Goal: Task Accomplishment & Management: Manage account settings

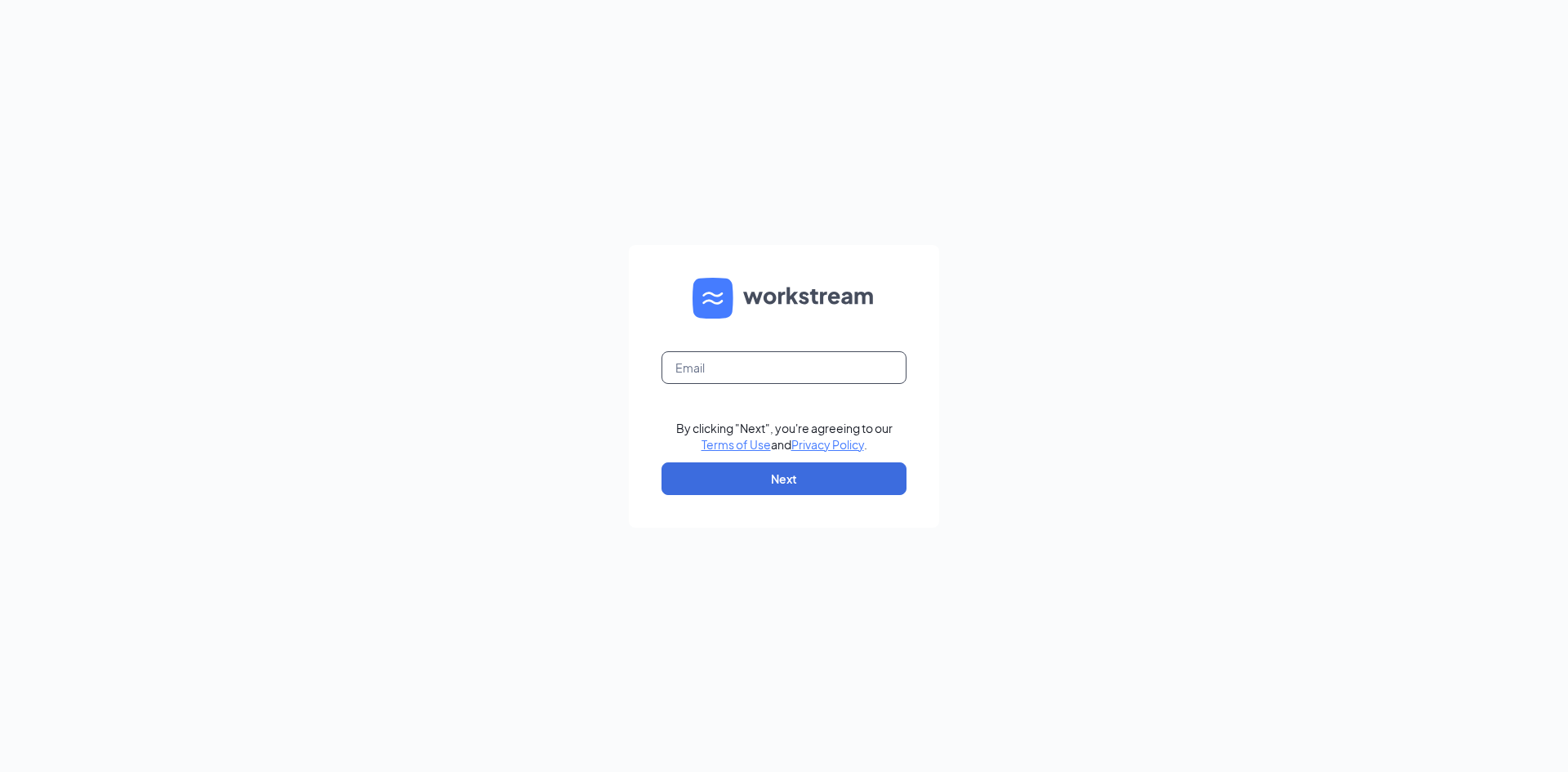
click at [786, 351] on input "text" at bounding box center [784, 367] width 245 height 33
type input "marleny.aguilar@spcfa.com"
click at [790, 474] on button "Next" at bounding box center [784, 478] width 245 height 33
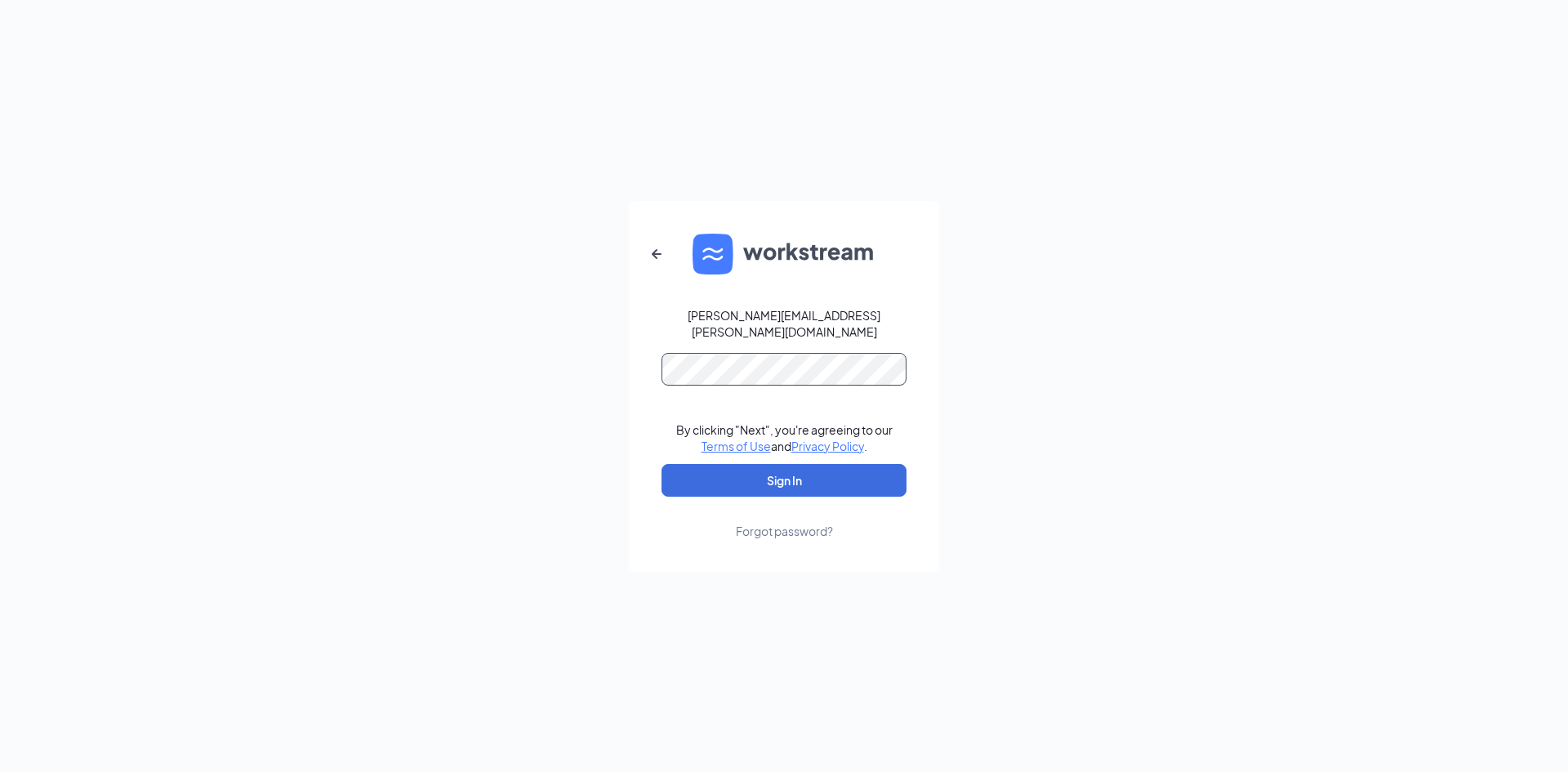
click at [662, 464] on button "Sign In" at bounding box center [784, 479] width 245 height 33
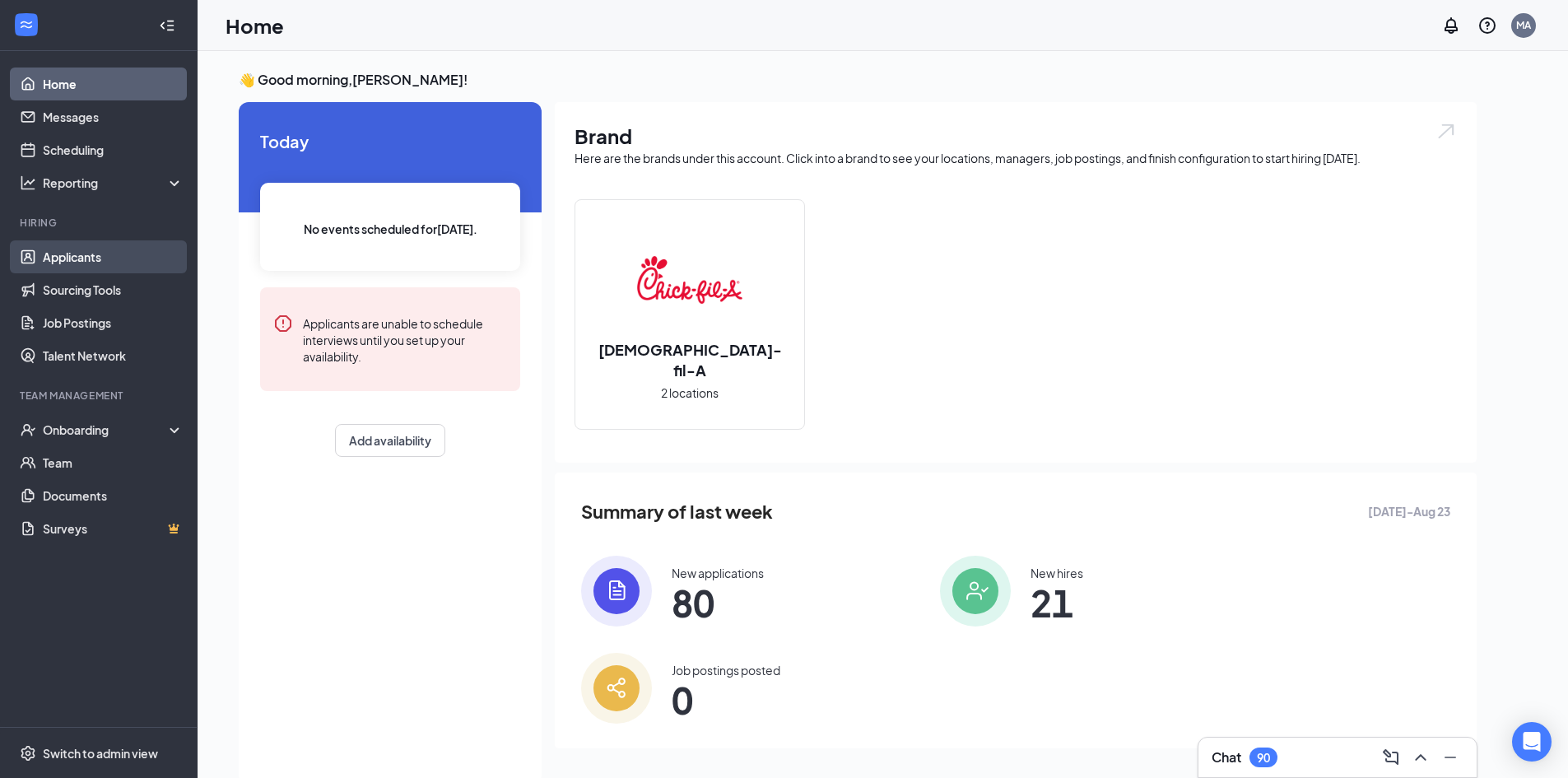
click at [67, 258] on link "Applicants" at bounding box center [112, 256] width 140 height 33
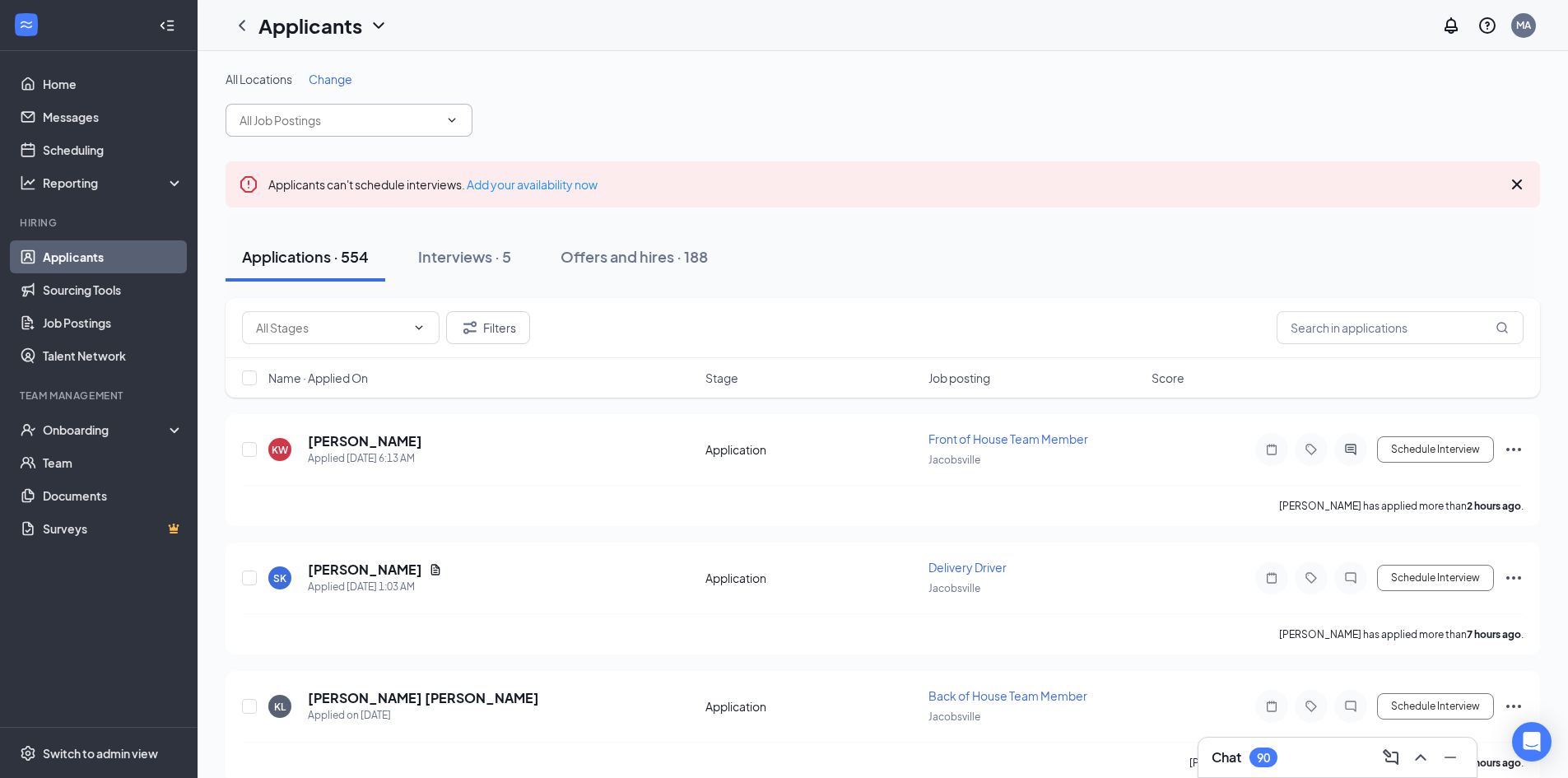
click at [449, 120] on icon "ChevronDown" at bounding box center [451, 120] width 7 height 4
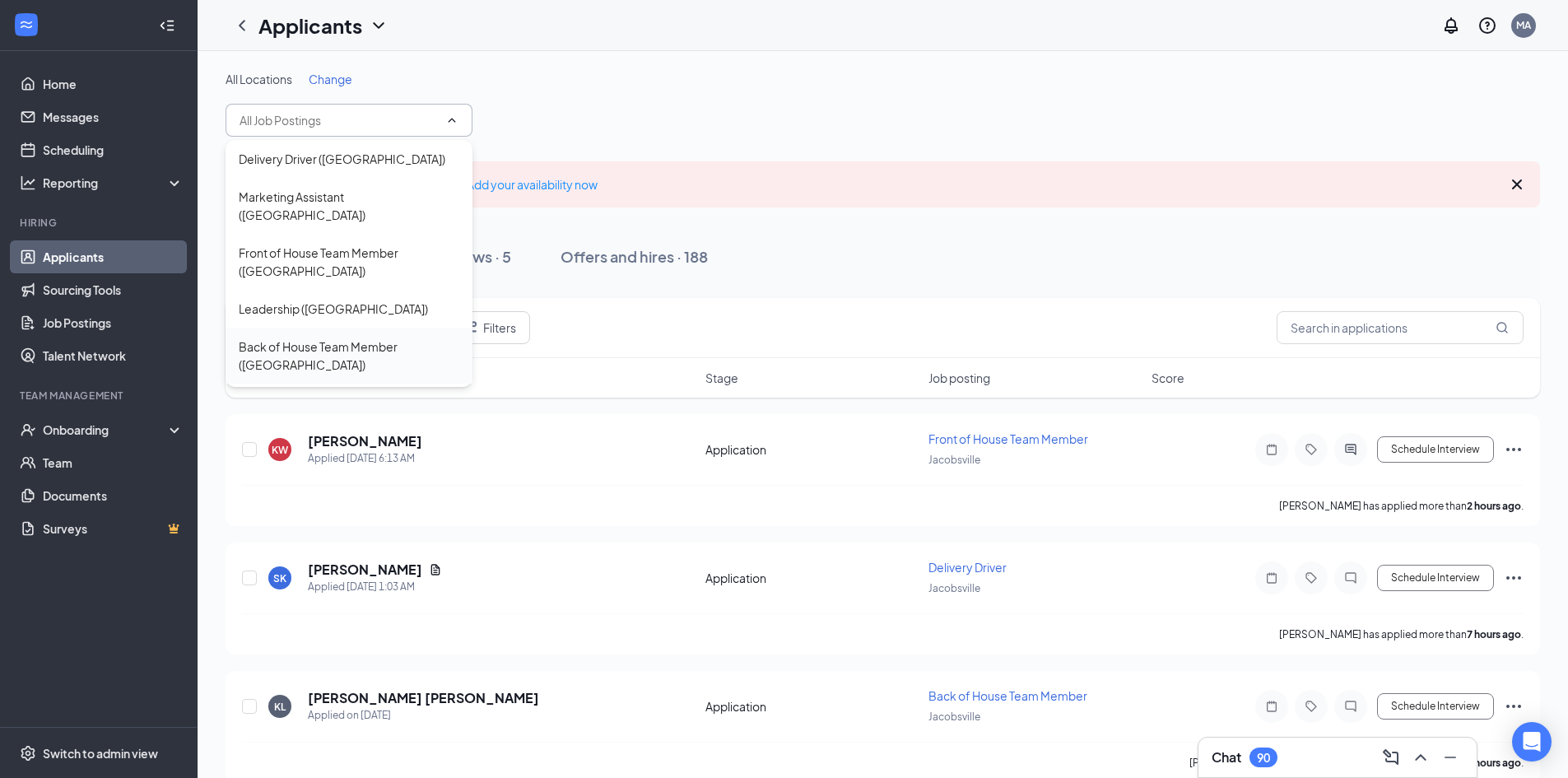
click at [336, 338] on div "Back of House Team Member ([GEOGRAPHIC_DATA])" at bounding box center [349, 356] width 221 height 36
type input "Back of House Team Member ([GEOGRAPHIC_DATA])"
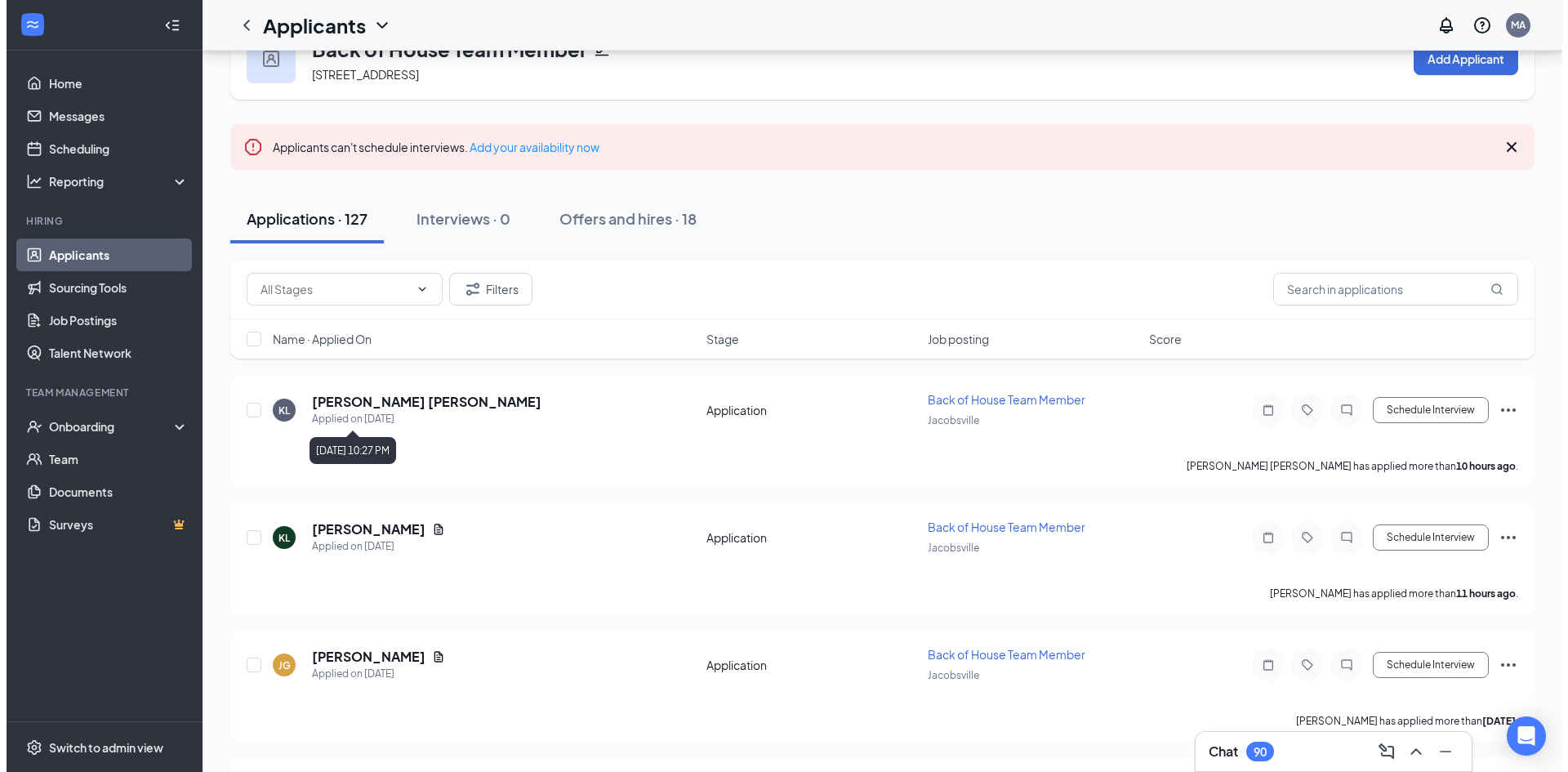
scroll to position [82, 0]
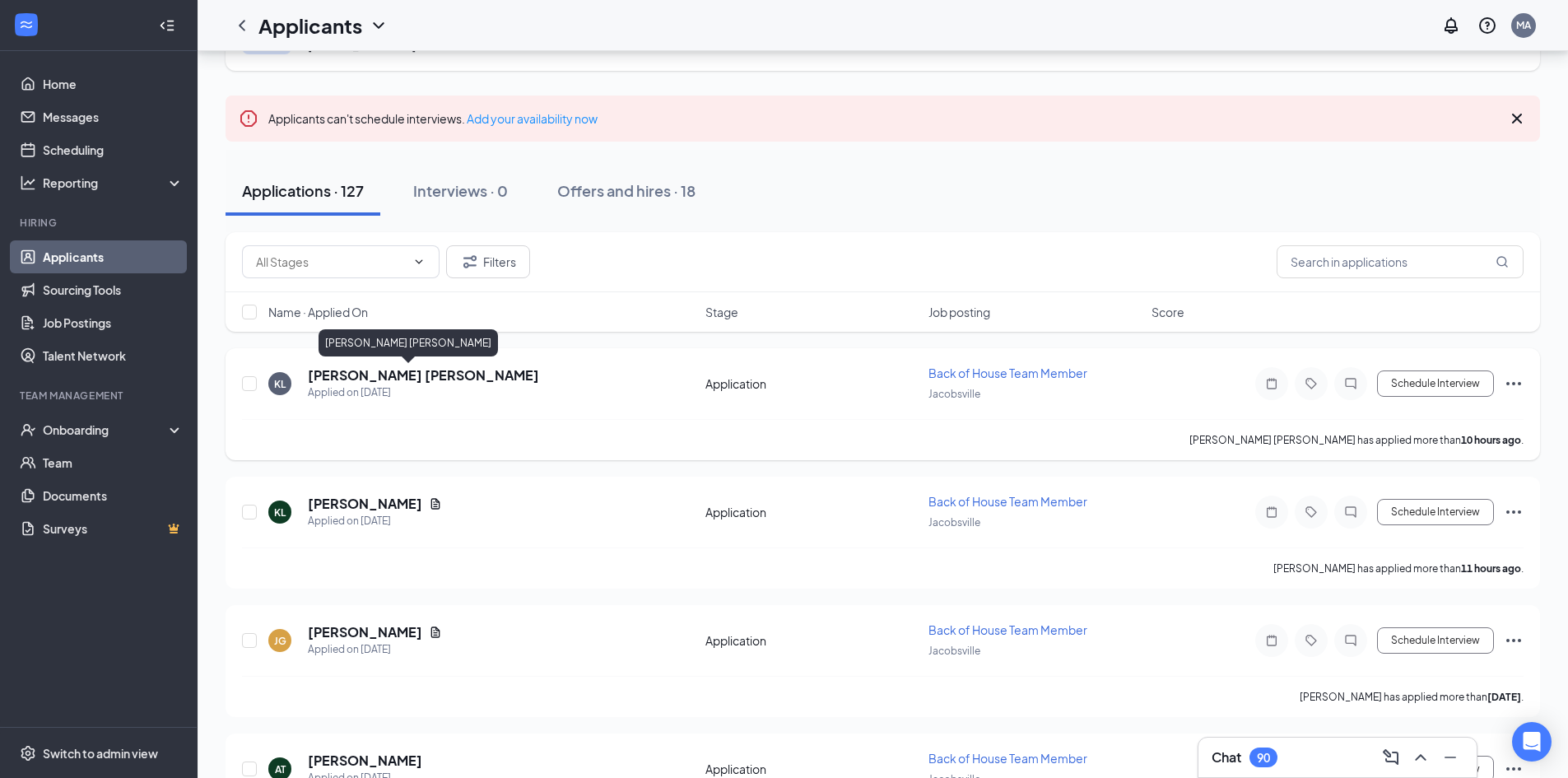
click at [361, 370] on h5 "[PERSON_NAME] [PERSON_NAME]" at bounding box center [423, 376] width 231 height 18
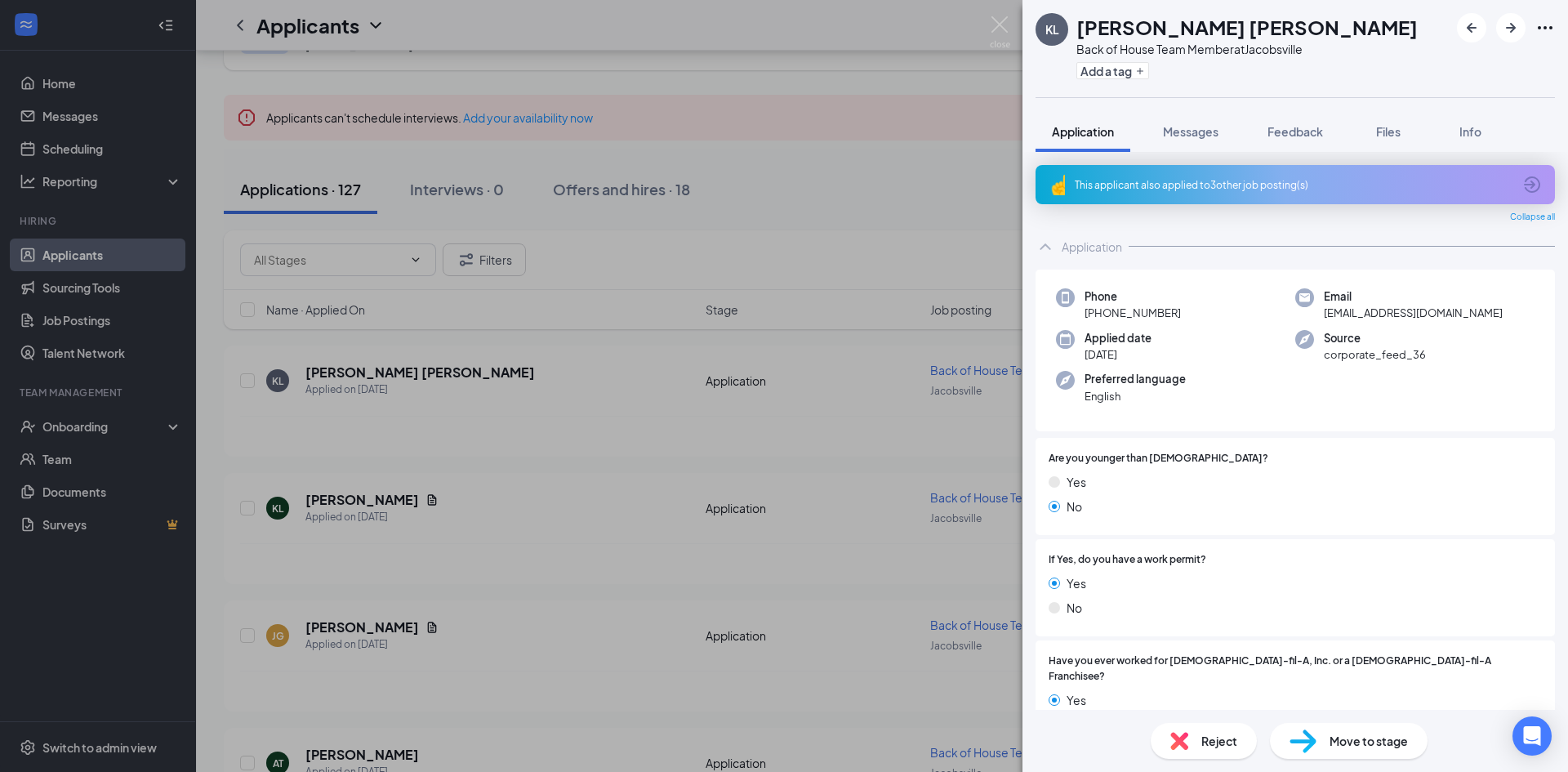
drag, startPoint x: 849, startPoint y: 411, endPoint x: 873, endPoint y: 422, distance: 26.4
click at [850, 416] on div "[PERSON_NAME] [PERSON_NAME] Back of House Team Member at [GEOGRAPHIC_DATA] Add …" at bounding box center [784, 386] width 1568 height 772
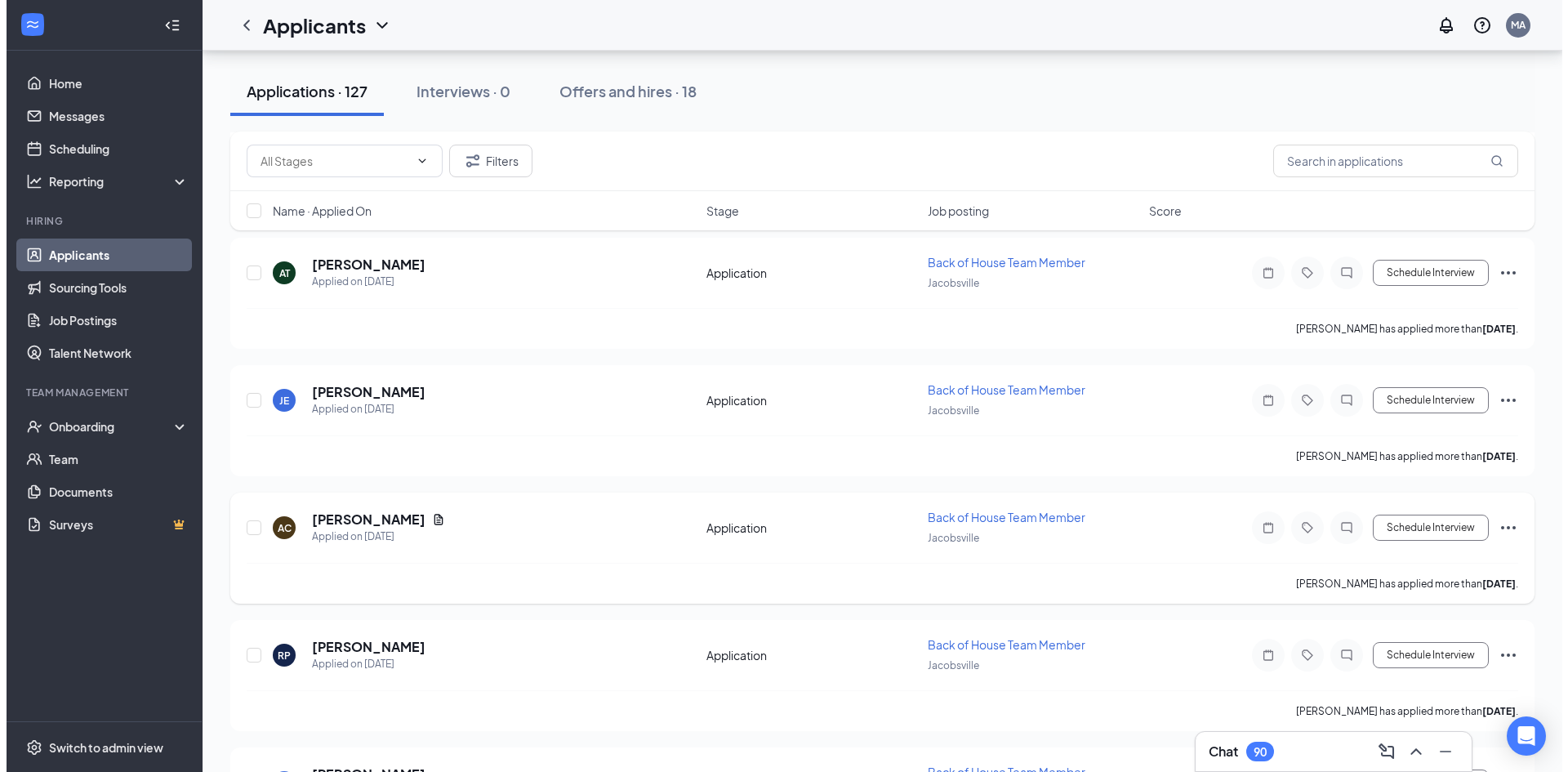
scroll to position [653, 0]
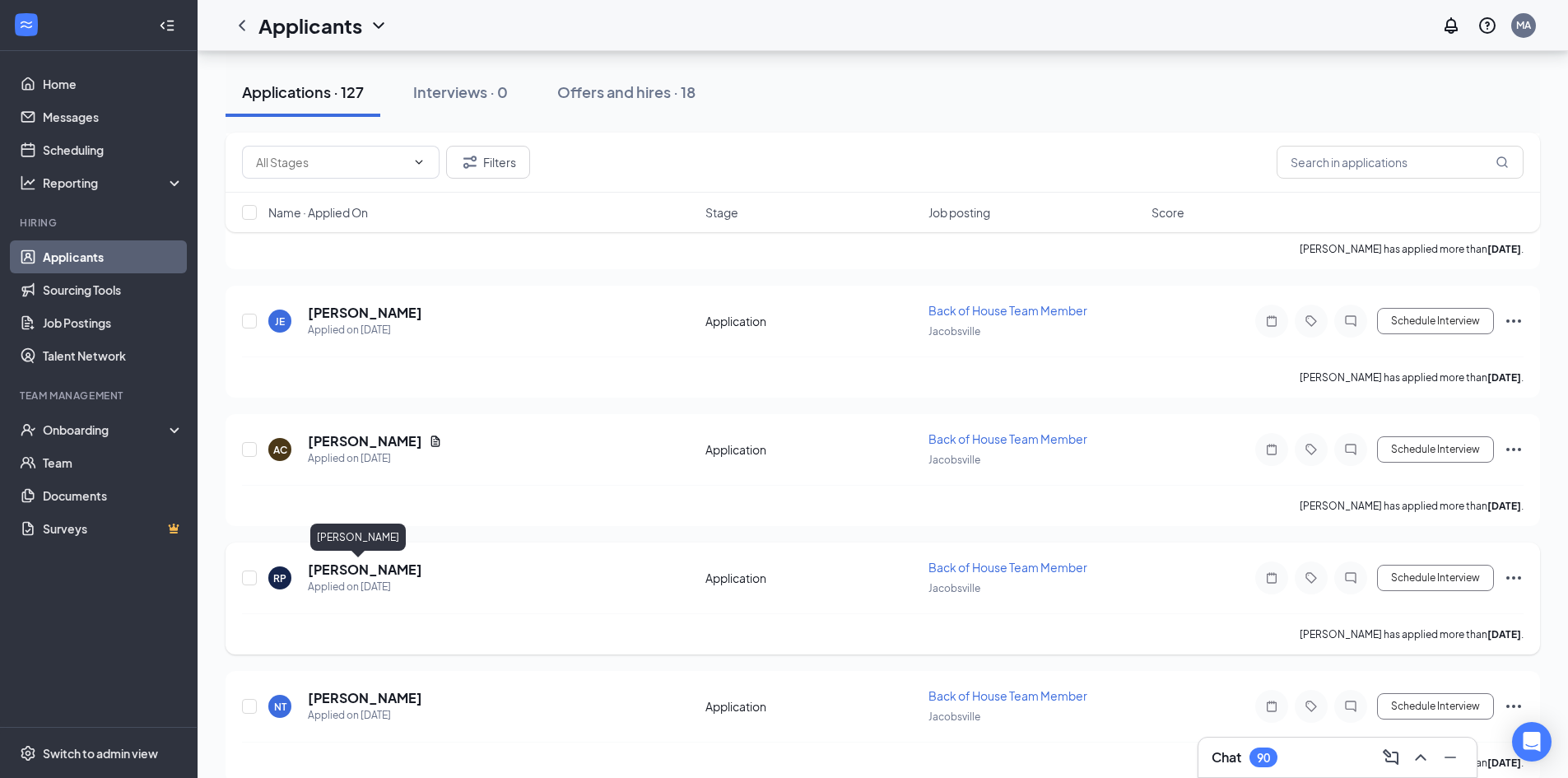
click at [350, 570] on h5 "[PERSON_NAME]" at bounding box center [364, 570] width 114 height 18
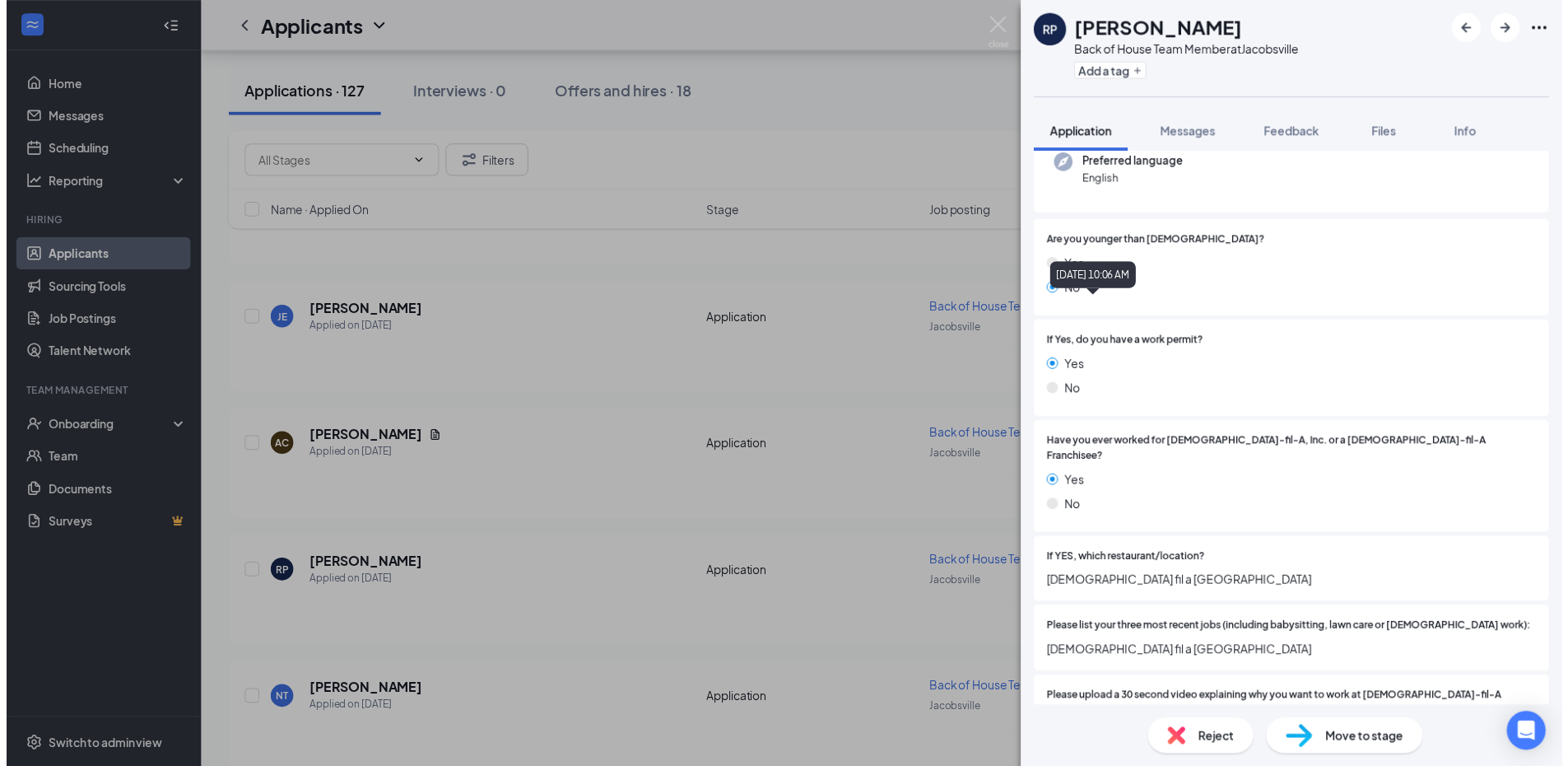
scroll to position [325, 0]
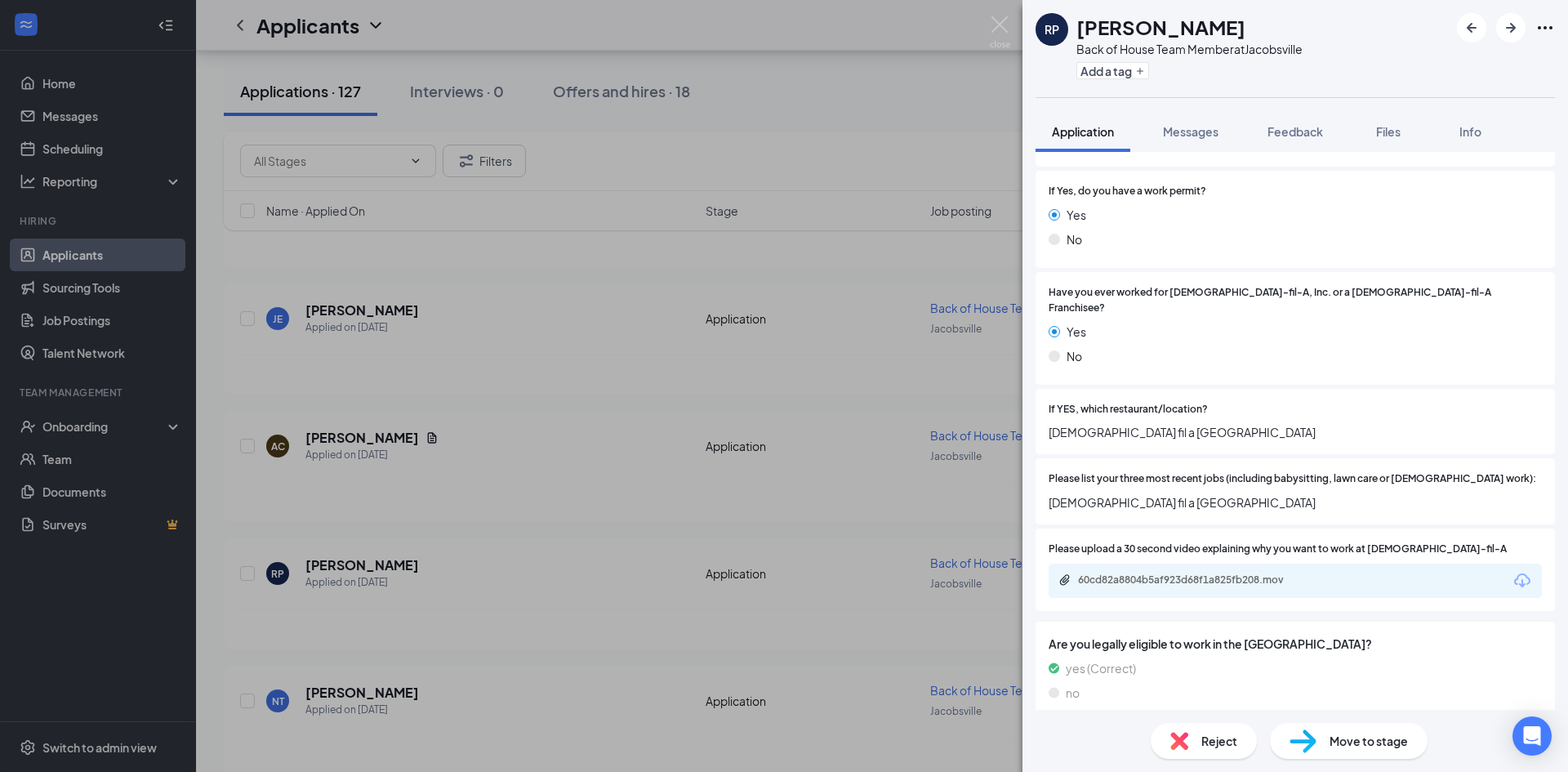
click at [615, 500] on div "RP [PERSON_NAME] Back of House Team Member at [GEOGRAPHIC_DATA] Add a tag Appli…" at bounding box center [784, 386] width 1568 height 772
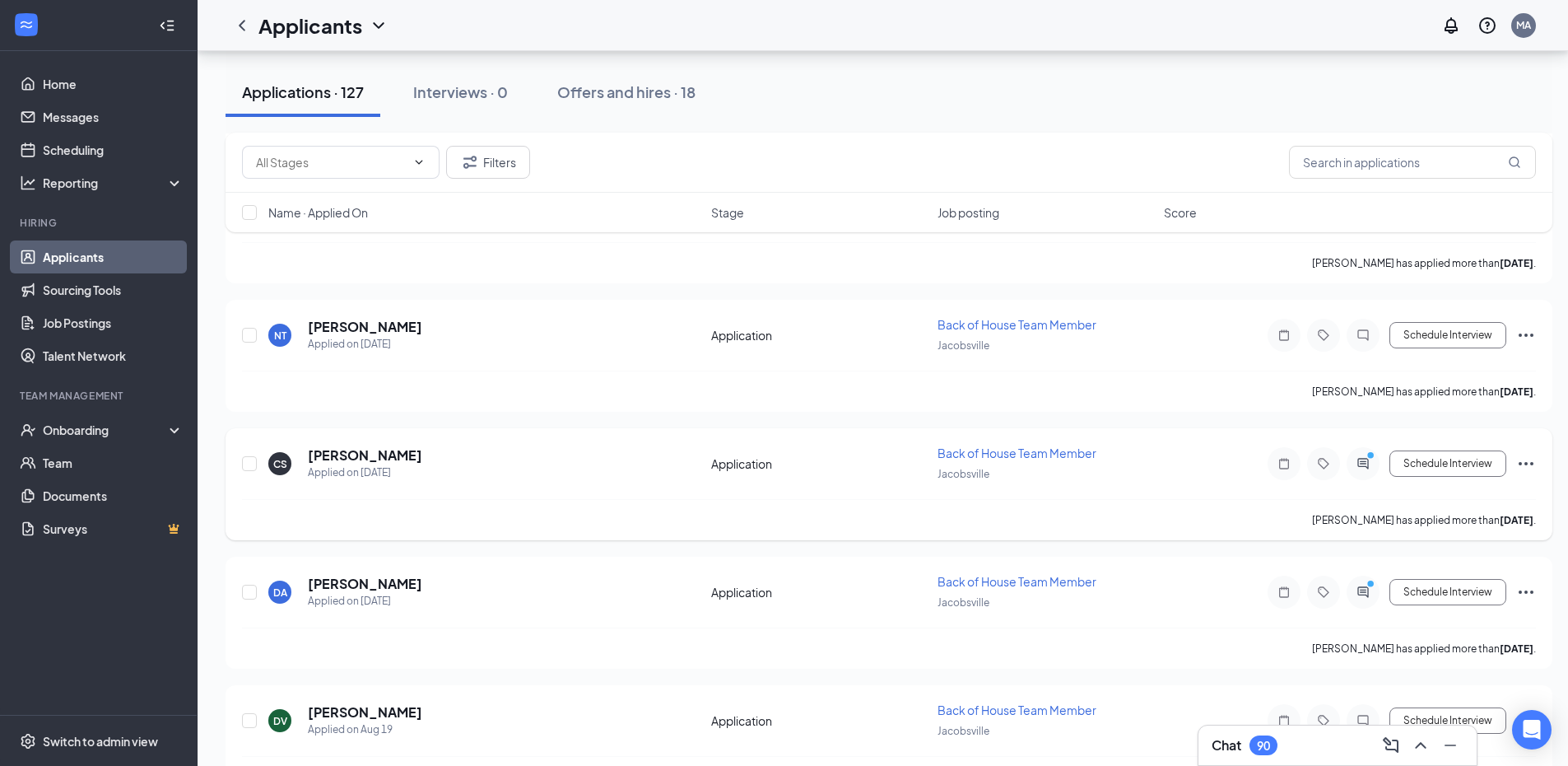
scroll to position [1071, 0]
